Goal: Task Accomplishment & Management: Use online tool/utility

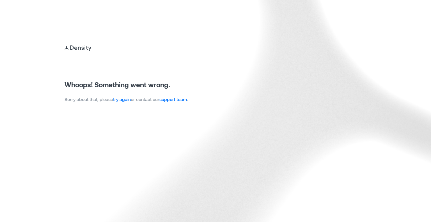
click at [122, 100] on link "try again" at bounding box center [122, 99] width 18 height 5
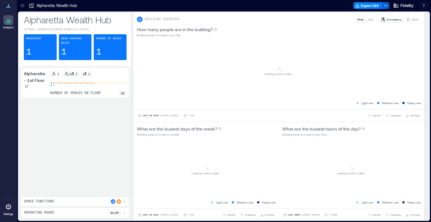
click at [22, 4] on icon at bounding box center [22, 4] width 4 height 1
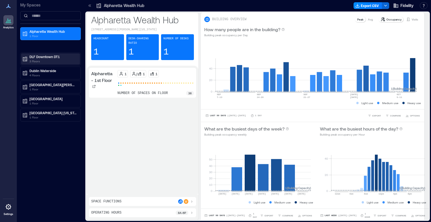
click at [45, 61] on p "3 Floors" at bounding box center [52, 61] width 47 height 4
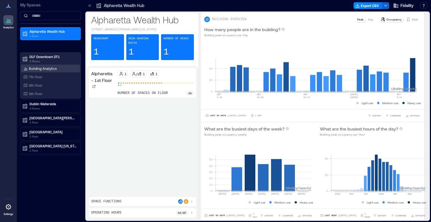
click at [42, 67] on p "Building Analytics" at bounding box center [43, 68] width 28 height 4
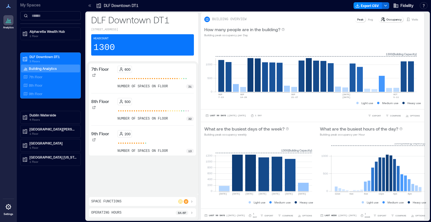
click at [109, 202] on p "Space Functions" at bounding box center [106, 201] width 30 height 4
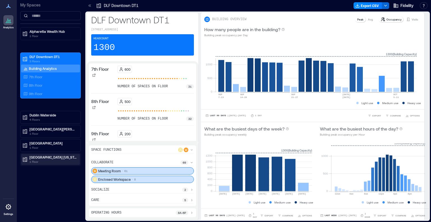
click at [46, 159] on p "1 Floor" at bounding box center [52, 161] width 47 height 4
click at [43, 169] on p "Building Analytics" at bounding box center [43, 169] width 28 height 4
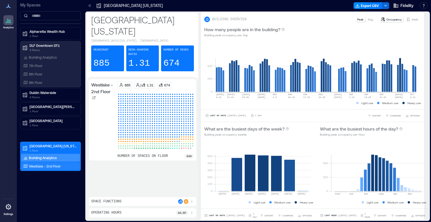
click at [45, 166] on p "Westlake - 2nd Floor" at bounding box center [45, 166] width 32 height 4
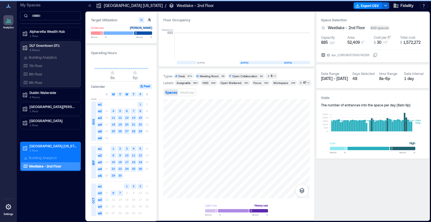
scroll to position [0, 930]
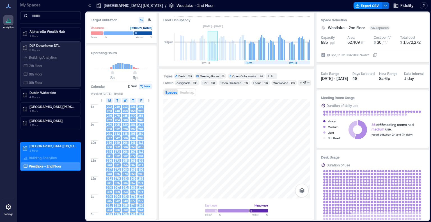
click at [214, 54] on rect at bounding box center [214, 51] width 1 height 19
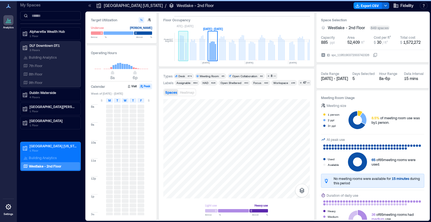
scroll to position [0, 899]
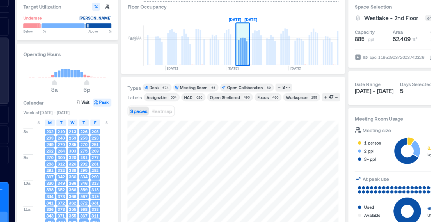
click at [244, 46] on rect at bounding box center [244, 51] width 1 height 19
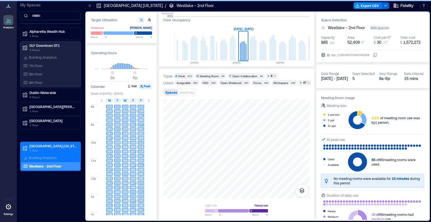
click at [133, 99] on span "T" at bounding box center [133, 100] width 2 height 4
click at [57, 165] on p "Westlake - 2nd Floor" at bounding box center [45, 166] width 33 height 4
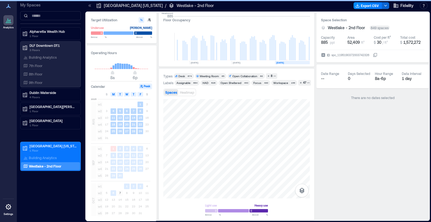
click at [93, 98] on span "2025" at bounding box center [94, 98] width 6 height 3
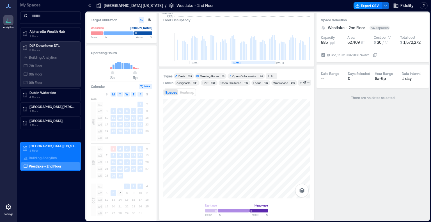
click at [244, 62] on rect at bounding box center [253, 62] width 43 height 3
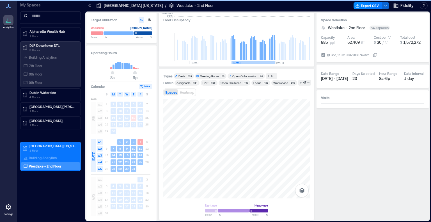
scroll to position [0, 909]
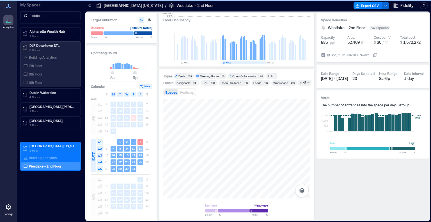
click at [139, 148] on text "11" at bounding box center [140, 148] width 3 height 3
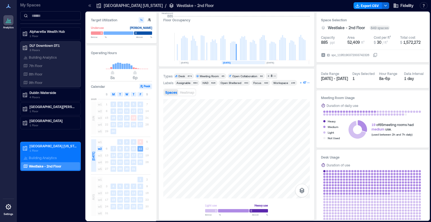
click at [302, 83] on div "47" at bounding box center [304, 82] width 5 height 5
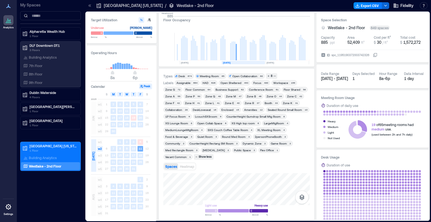
click at [210, 102] on div "Zone L" at bounding box center [209, 103] width 9 height 4
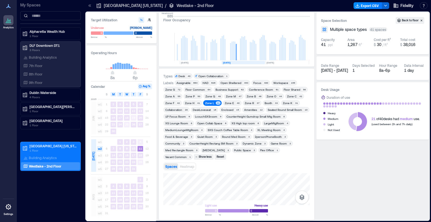
click at [285, 102] on div "Zone K" at bounding box center [288, 103] width 10 height 4
click at [232, 95] on div "Zone M" at bounding box center [231, 96] width 10 height 4
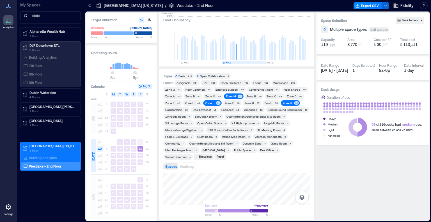
click at [271, 97] on div "Zone O" at bounding box center [272, 96] width 10 height 4
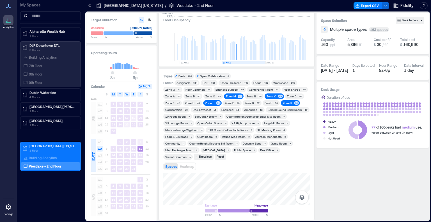
click at [247, 103] on div "Zone R" at bounding box center [249, 103] width 9 height 4
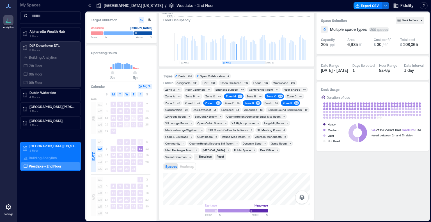
click at [185, 97] on div "Zone P" at bounding box center [189, 96] width 9 height 4
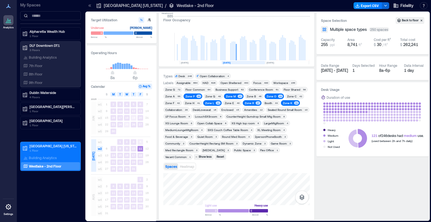
click at [207, 95] on div "Zone Q" at bounding box center [210, 96] width 10 height 4
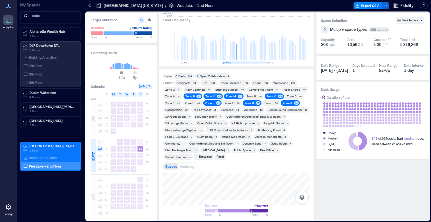
type input "**"
drag, startPoint x: 113, startPoint y: 73, endPoint x: 118, endPoint y: 75, distance: 5.3
click at [118, 74] on span "11a" at bounding box center [119, 73] width 3 height 2
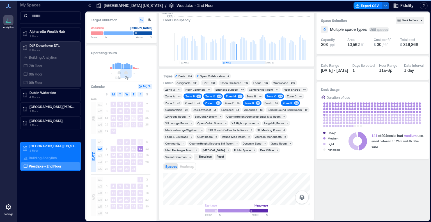
type input "**"
drag, startPoint x: 135, startPoint y: 72, endPoint x: 123, endPoint y: 70, distance: 12.3
click at [123, 70] on span "11a 1p" at bounding box center [122, 73] width 54 height 8
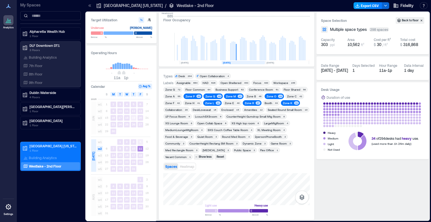
click at [375, 7] on button "Export CSV" at bounding box center [368, 5] width 29 height 7
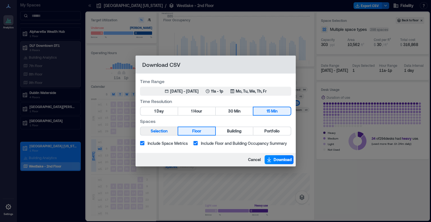
click at [165, 130] on span "Selection" at bounding box center [159, 131] width 17 height 7
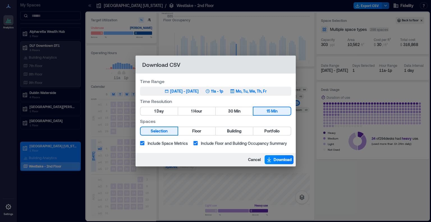
click at [193, 91] on div "[DATE] - [DATE]" at bounding box center [184, 91] width 29 height 6
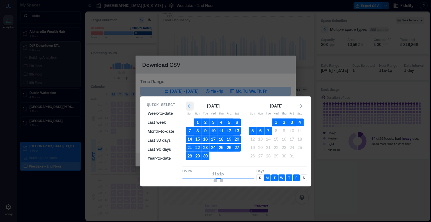
click at [190, 106] on icon "Go to previous month" at bounding box center [190, 106] width 6 height 6
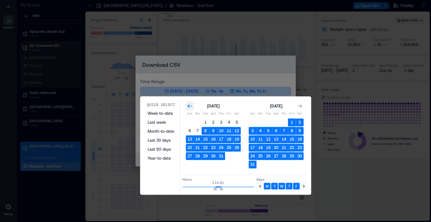
click at [190, 106] on icon "Go to previous month" at bounding box center [190, 106] width 6 height 6
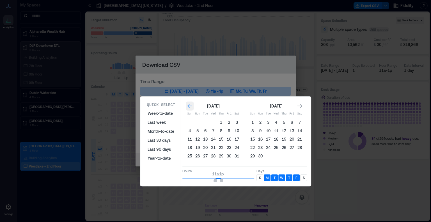
click at [190, 106] on icon "Go to previous month" at bounding box center [190, 106] width 6 height 6
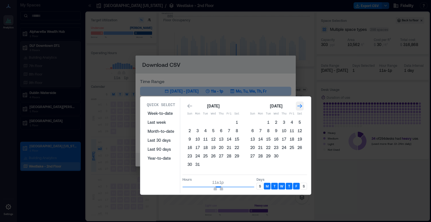
click at [300, 102] on div "Go to next month" at bounding box center [300, 106] width 8 height 9
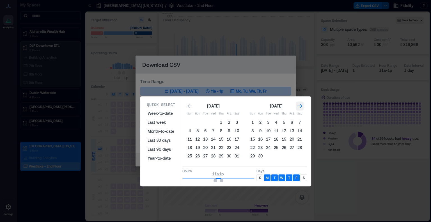
click at [300, 102] on div "Go to next month" at bounding box center [300, 106] width 8 height 9
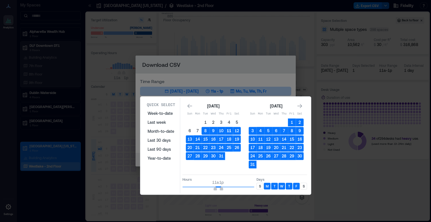
click at [228, 130] on button "11" at bounding box center [229, 131] width 8 height 8
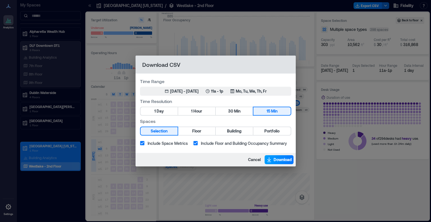
click at [274, 159] on span "Download" at bounding box center [283, 160] width 18 height 6
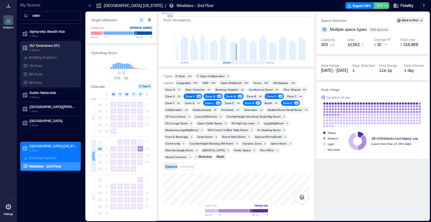
click at [383, 5] on icon "button" at bounding box center [385, 5] width 4 height 4
click at [287, 102] on div "Zone K" at bounding box center [288, 103] width 10 height 4
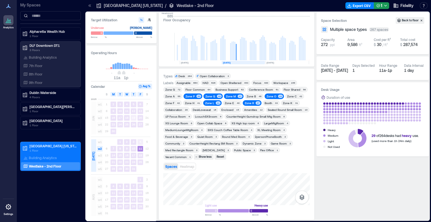
click at [287, 102] on div "Zone K" at bounding box center [288, 103] width 10 height 4
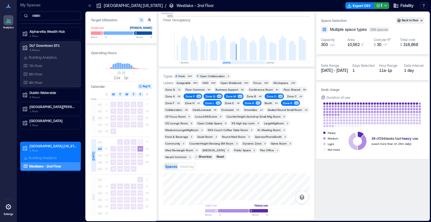
click at [273, 96] on div "Zone O" at bounding box center [272, 96] width 10 height 4
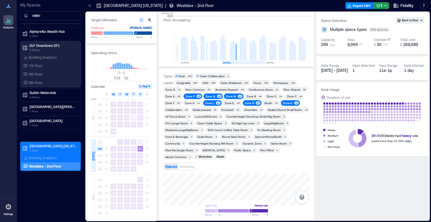
click at [253, 102] on span "Zone R 37" at bounding box center [252, 103] width 17 height 4
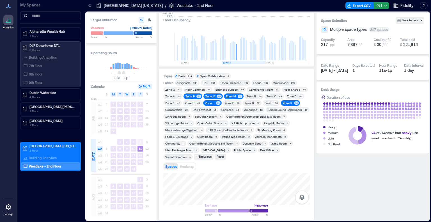
click at [232, 95] on div "Zone M" at bounding box center [231, 96] width 10 height 4
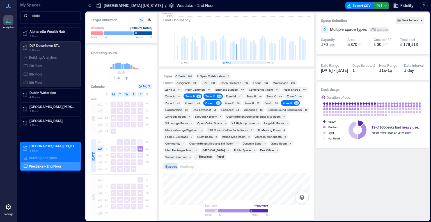
click at [212, 94] on div "Zone Q" at bounding box center [210, 96] width 10 height 4
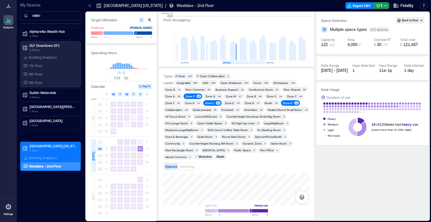
click at [196, 93] on div "Zone P 50" at bounding box center [193, 96] width 19 height 6
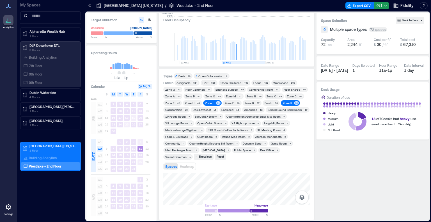
click at [212, 102] on div "Zone L" at bounding box center [209, 103] width 9 height 4
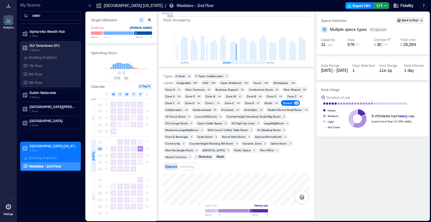
click at [366, 6] on button "Export CSV" at bounding box center [359, 5] width 29 height 7
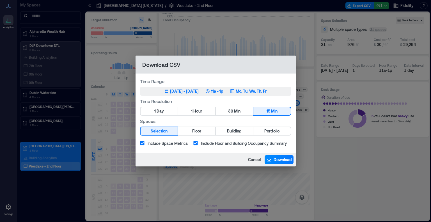
click at [194, 93] on div "[DATE] - [DATE]" at bounding box center [184, 91] width 29 height 6
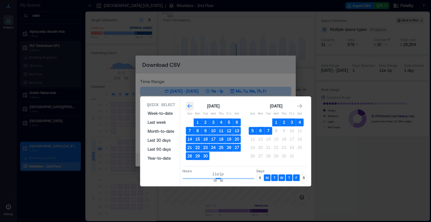
click at [190, 106] on icon "Go to previous month" at bounding box center [189, 106] width 5 height 4
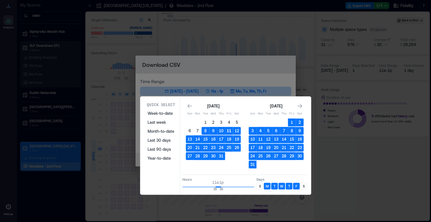
click at [230, 129] on button "11" at bounding box center [229, 131] width 8 height 8
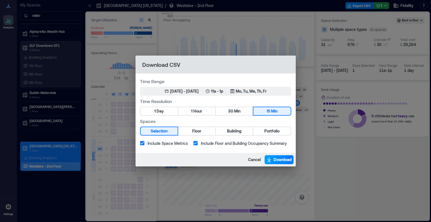
click at [279, 158] on span "Download" at bounding box center [283, 160] width 18 height 6
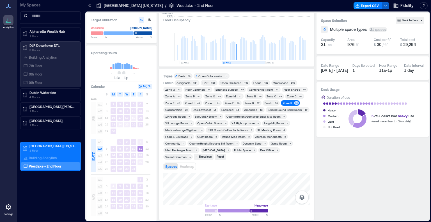
click at [385, 4] on icon "button" at bounding box center [385, 5] width 4 height 4
click at [251, 35] on rect at bounding box center [253, 47] width 10 height 28
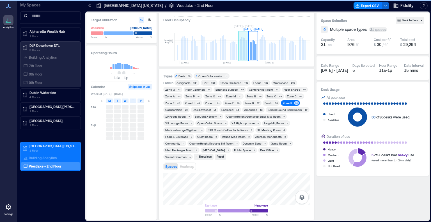
scroll to position [0, 919]
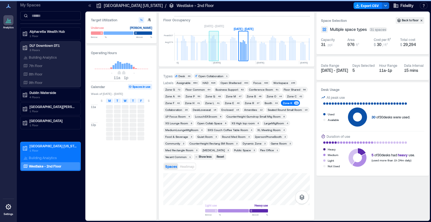
click at [215, 62] on text "[DATE]" at bounding box center [217, 62] width 8 height 3
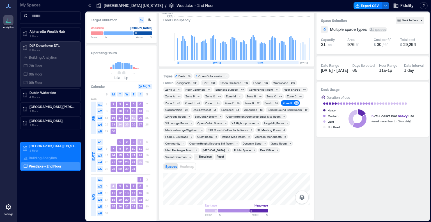
scroll to position [0, 910]
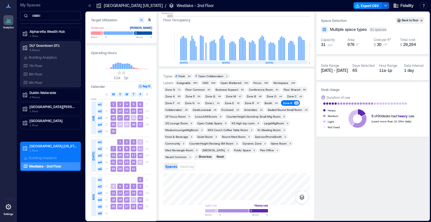
click at [139, 149] on text "11" at bounding box center [140, 148] width 3 height 3
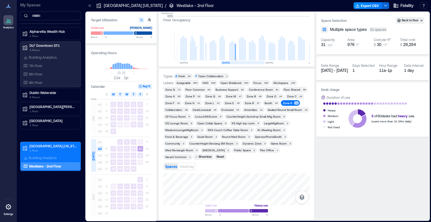
scroll to position [0, 909]
click at [236, 173] on div at bounding box center [236, 189] width 146 height 32
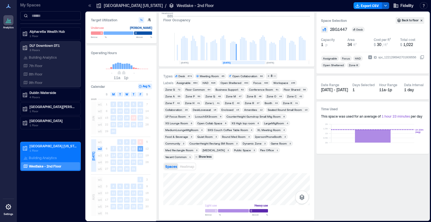
click at [387, 6] on icon "button" at bounding box center [385, 5] width 4 height 4
